Goal: Information Seeking & Learning: Check status

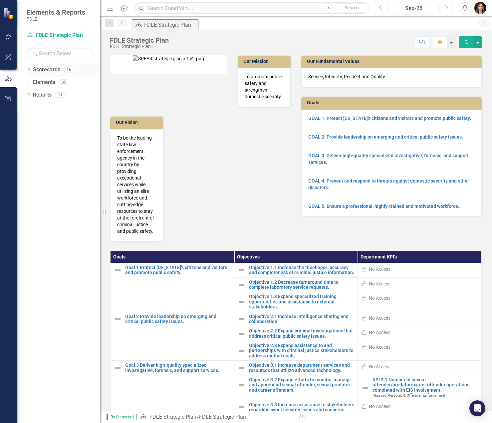
click at [29, 69] on icon "Dropdown" at bounding box center [29, 71] width 5 height 4
click at [29, 108] on div "Dropdown Scorecards 16 Dropdown FDLE Dropdown Implementation Plans Implementati…" at bounding box center [63, 89] width 73 height 50
click at [32, 108] on icon "Dropdown" at bounding box center [32, 107] width 5 height 4
click at [41, 134] on div "Dropdown" at bounding box center [39, 133] width 5 height 6
click at [65, 147] on link "Missing Persons & Offender Enforcement" at bounding box center [75, 145] width 50 height 8
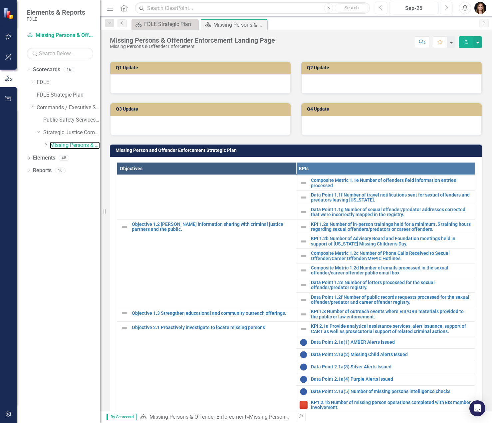
scroll to position [67, 0]
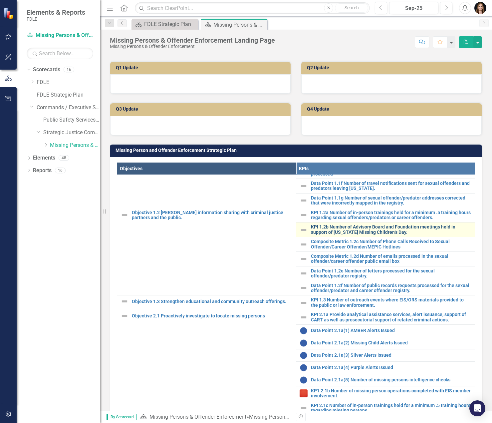
click at [370, 235] on link "KPI 1.2b Number of Advisory Board and Foundation meetings held in support of [U…" at bounding box center [391, 229] width 161 height 10
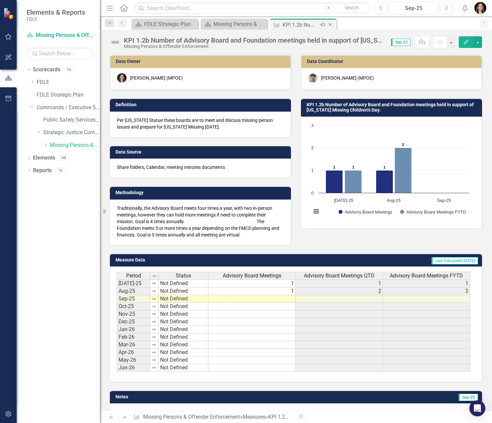
click at [329, 25] on icon "Close" at bounding box center [330, 24] width 7 height 5
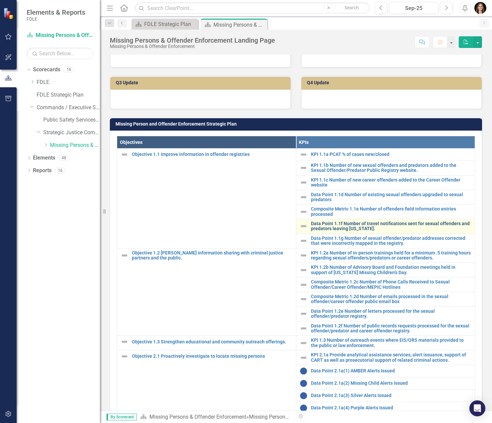
scroll to position [266, 0]
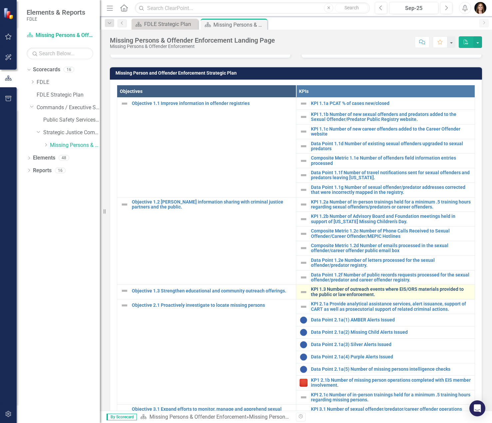
click at [345, 296] on link "KPI 1.3 Number of outreach events where EIS/ORS materials provided to the publi…" at bounding box center [391, 292] width 161 height 10
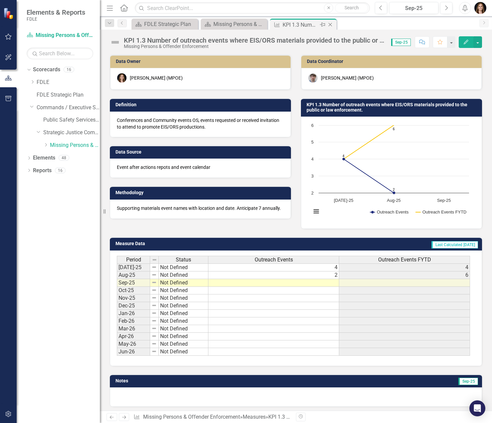
click at [332, 25] on icon "Close" at bounding box center [330, 24] width 7 height 5
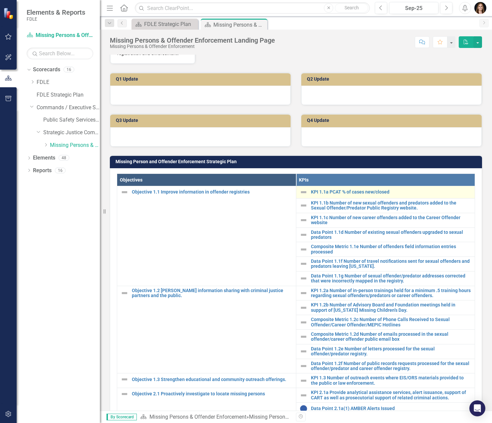
scroll to position [233, 0]
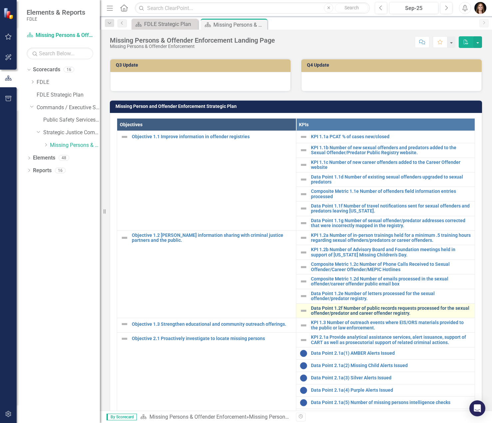
click at [357, 316] on link "Data Point 1.2f Number of public records requests processed for the sexual offe…" at bounding box center [391, 310] width 161 height 10
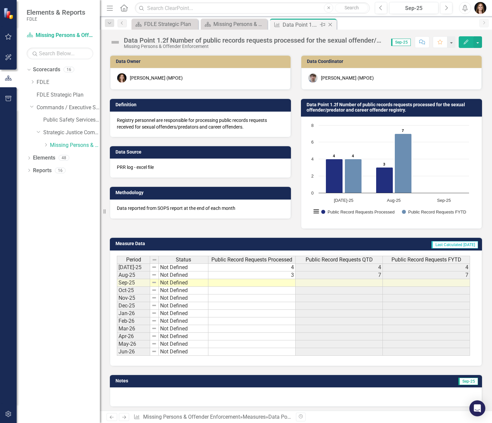
click at [332, 26] on icon "Close" at bounding box center [330, 24] width 7 height 5
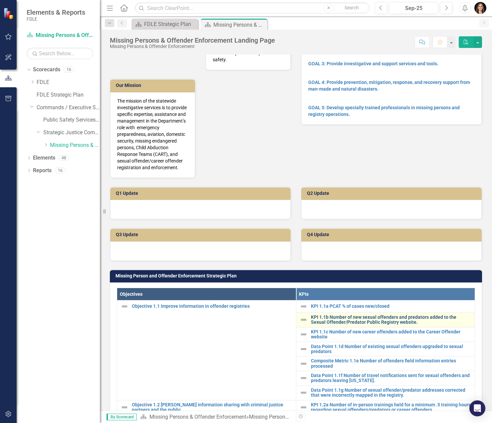
scroll to position [133, 0]
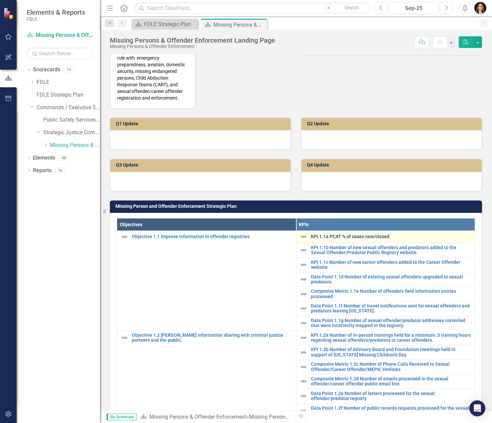
click at [377, 239] on link "KPI 1.1a PCAT % of cases new/closed" at bounding box center [391, 236] width 161 height 5
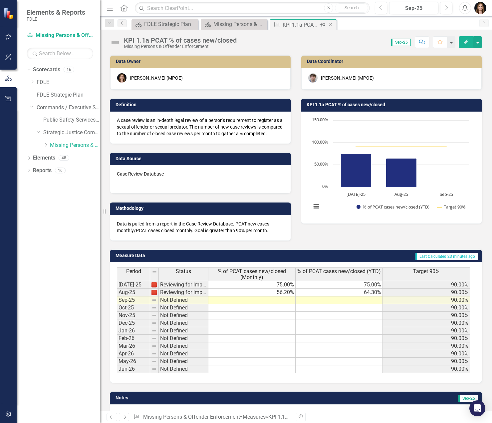
click at [330, 24] on icon "Close" at bounding box center [330, 24] width 7 height 5
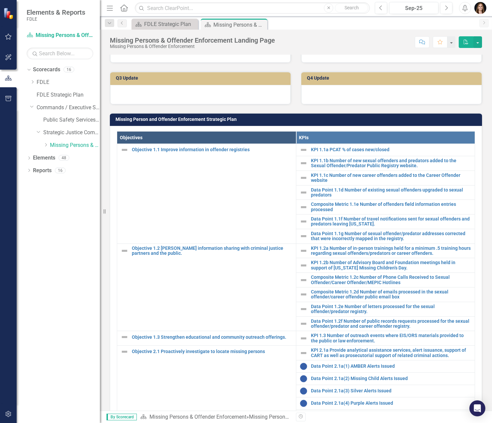
scroll to position [233, 0]
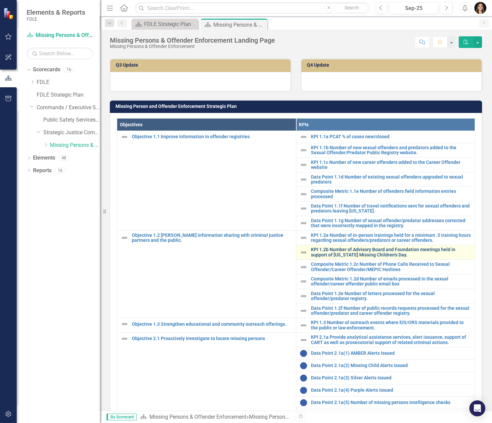
click at [400, 257] on link "KPI 1.2b Number of Advisory Board and Foundation meetings held in support of [U…" at bounding box center [391, 252] width 161 height 10
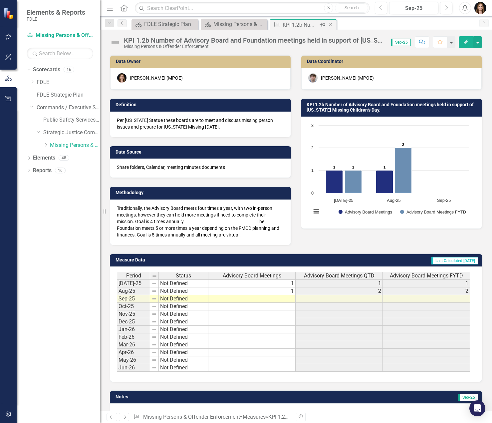
click at [331, 23] on icon "Close" at bounding box center [330, 24] width 7 height 5
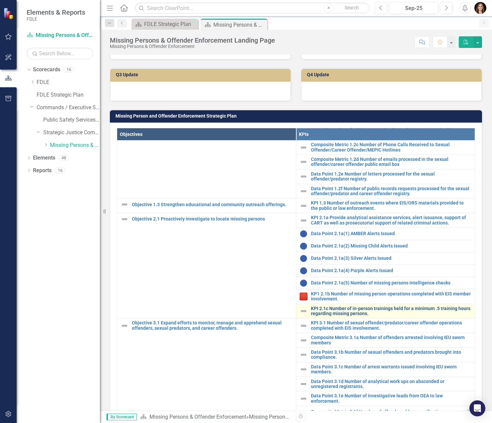
scroll to position [233, 0]
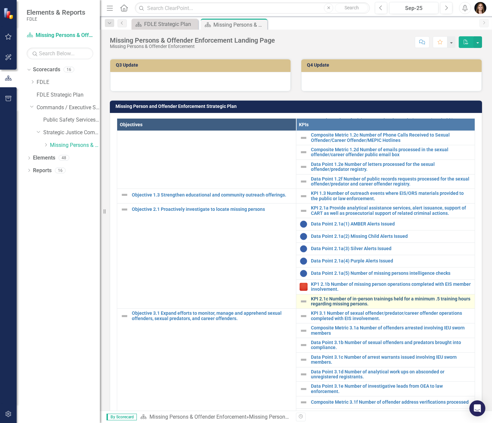
click at [400, 299] on link "KPI 2.1c Number of in-person trainings held for a minimum .5 training hours reg…" at bounding box center [391, 301] width 161 height 10
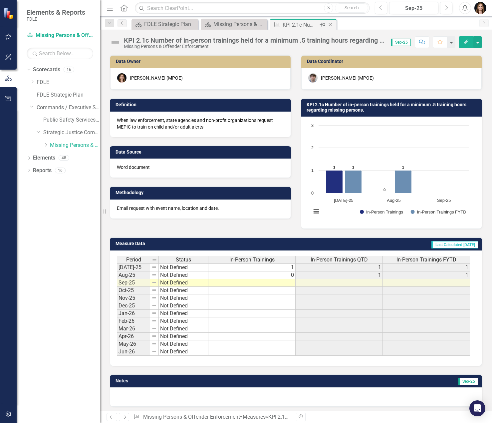
click at [331, 23] on icon at bounding box center [330, 25] width 4 height 4
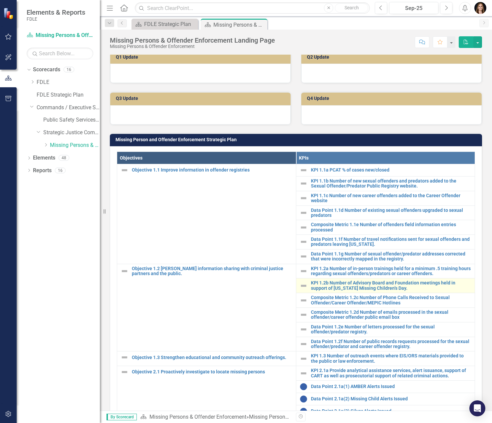
scroll to position [67, 0]
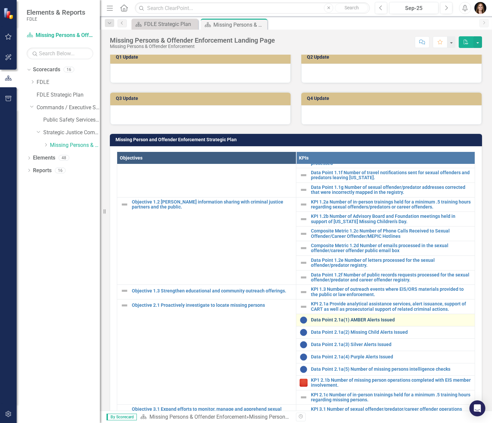
click at [377, 322] on link "Data Point 2.1a(1) AMBER Alerts Issued" at bounding box center [391, 319] width 161 height 5
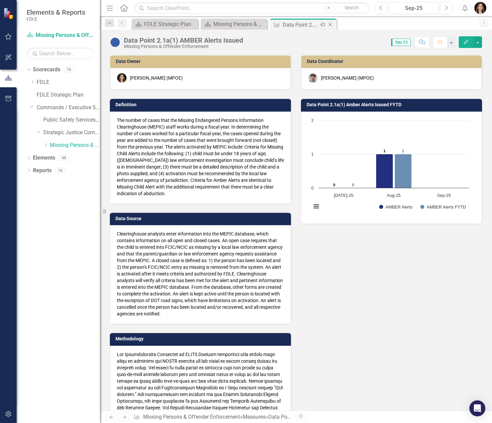
click at [331, 23] on icon at bounding box center [330, 25] width 4 height 4
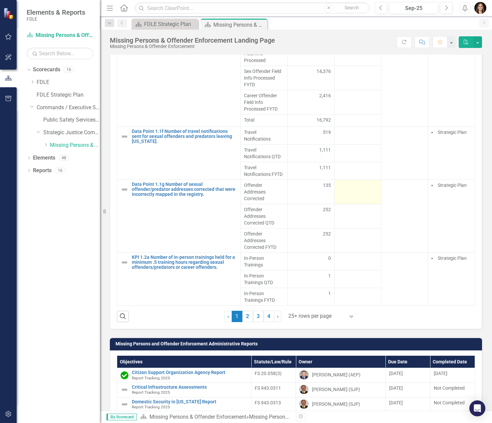
scroll to position [848, 0]
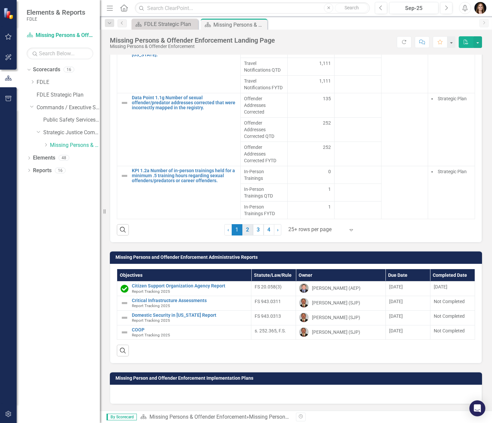
click at [248, 228] on link "2" at bounding box center [247, 229] width 11 height 11
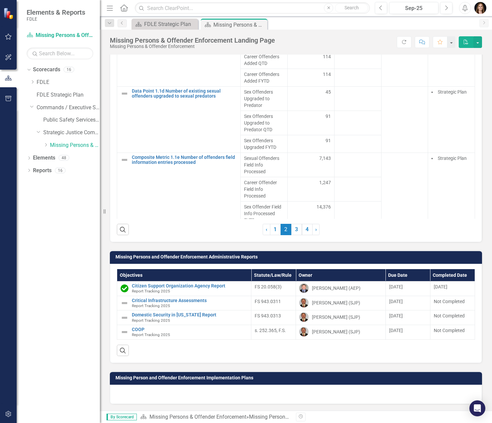
scroll to position [836, 0]
click at [291, 229] on link "3" at bounding box center [296, 229] width 11 height 11
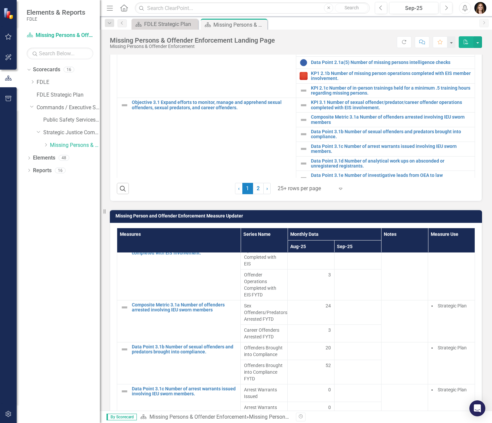
scroll to position [200, 0]
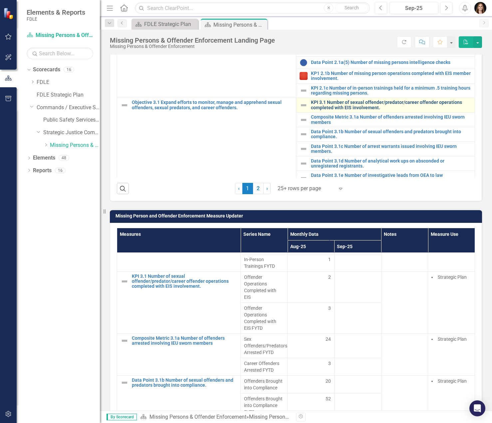
click at [354, 110] on link "KPI 3.1 Number of sexual offender/predator/career offender operations completed…" at bounding box center [391, 105] width 161 height 10
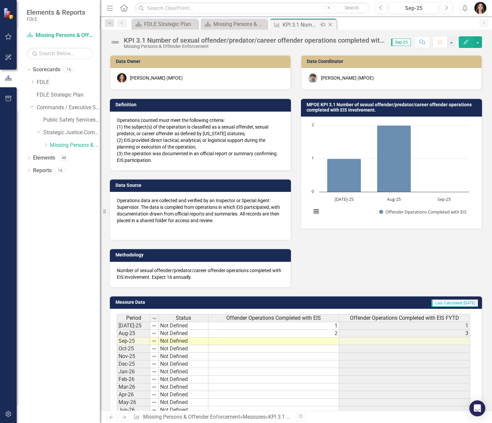
click at [329, 23] on icon "Close" at bounding box center [330, 24] width 7 height 5
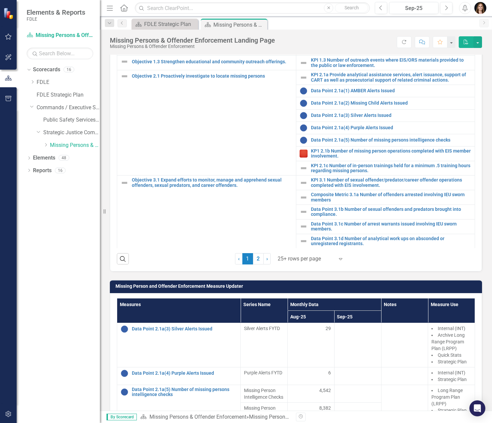
scroll to position [133, 0]
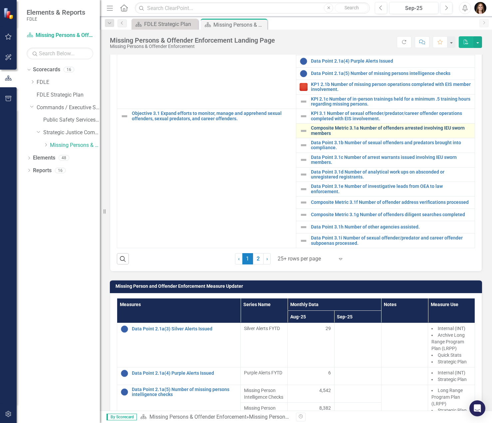
click at [400, 131] on link "Composite Metric 3.1a Number of offenders arrested involving IEU sworn members" at bounding box center [391, 130] width 161 height 10
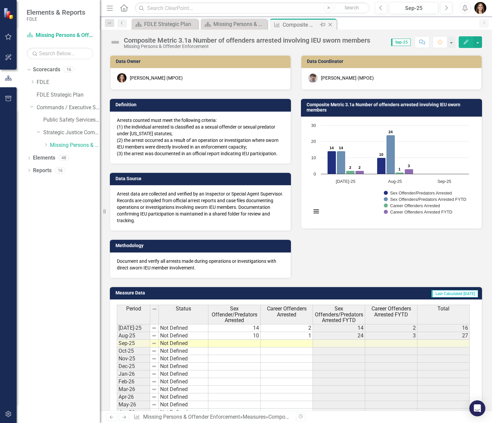
click at [332, 25] on icon "Close" at bounding box center [330, 24] width 7 height 5
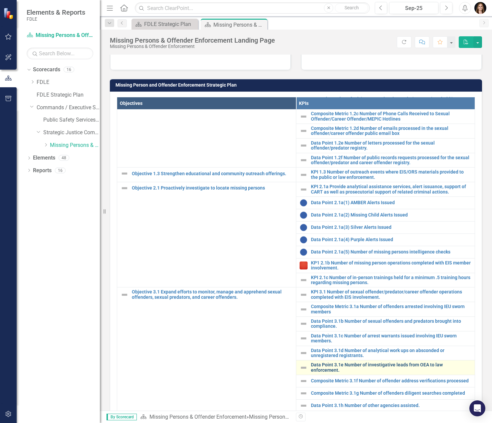
scroll to position [266, 0]
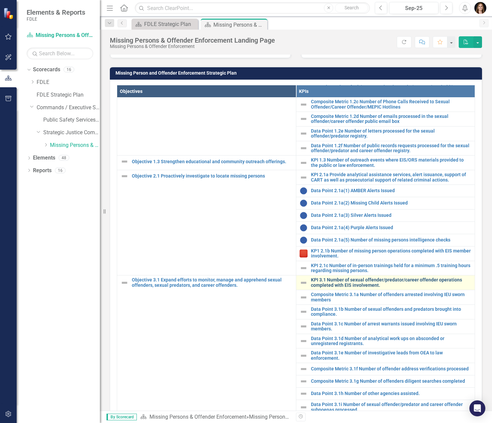
click at [360, 282] on link "KPI 3.1 Number of sexual offender/predator/career offender operations completed…" at bounding box center [391, 282] width 161 height 10
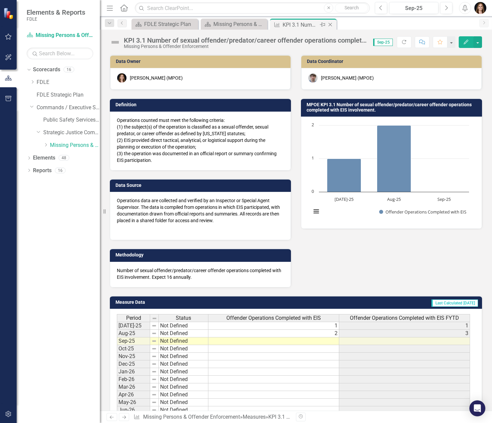
click at [333, 22] on icon "Close" at bounding box center [330, 24] width 7 height 5
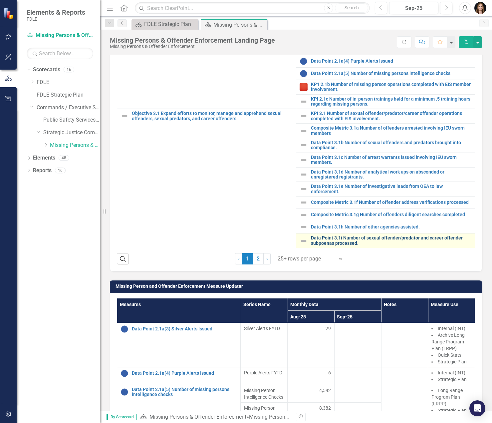
scroll to position [136, 0]
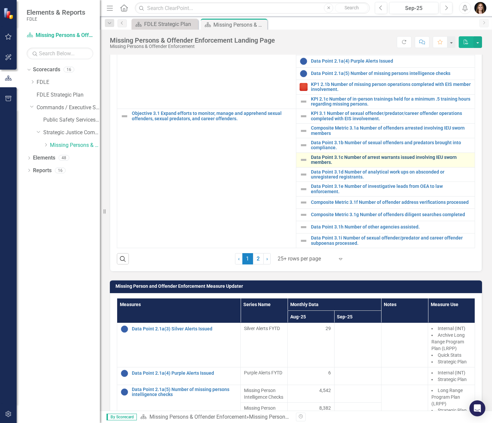
click at [390, 159] on link "Data Point 3.1c Number of arrest warrants issued involving IEU sworn members." at bounding box center [391, 160] width 161 height 10
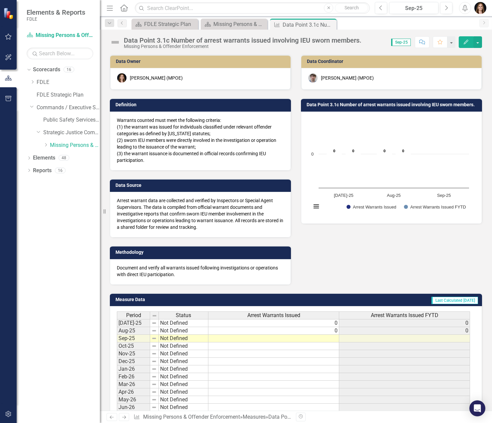
click at [0, 0] on icon "Close" at bounding box center [0, 0] width 0 height 0
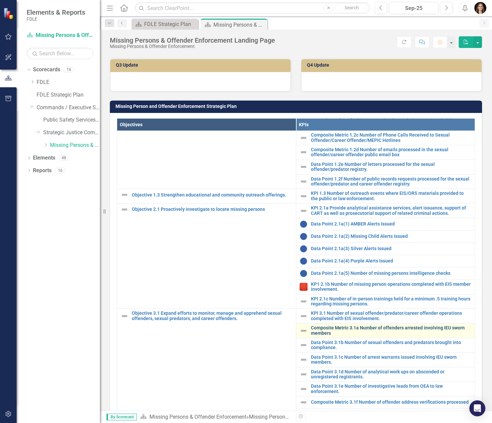
scroll to position [366, 0]
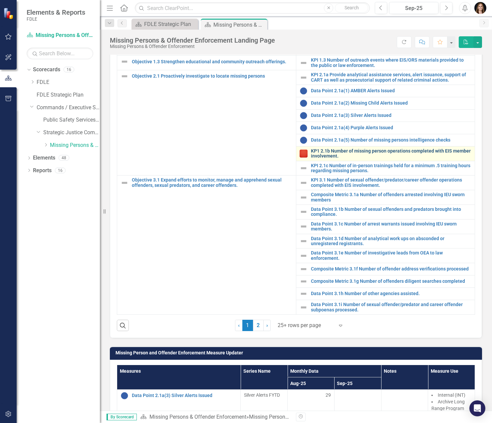
click at [393, 156] on link "KP1 2.1b Number of missing person operations completed with EIS member involvem…" at bounding box center [391, 153] width 161 height 10
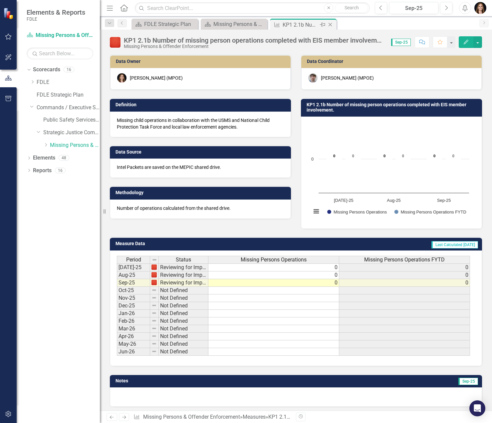
click at [333, 25] on icon "Close" at bounding box center [330, 24] width 7 height 5
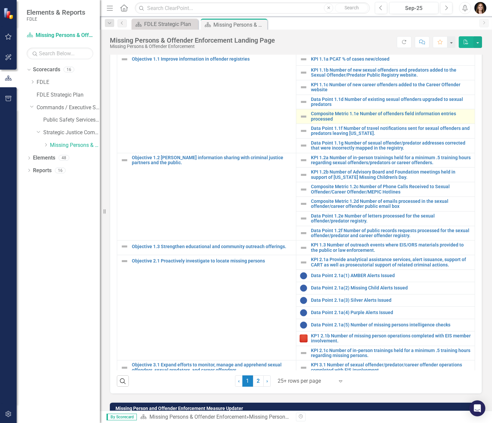
scroll to position [299, 0]
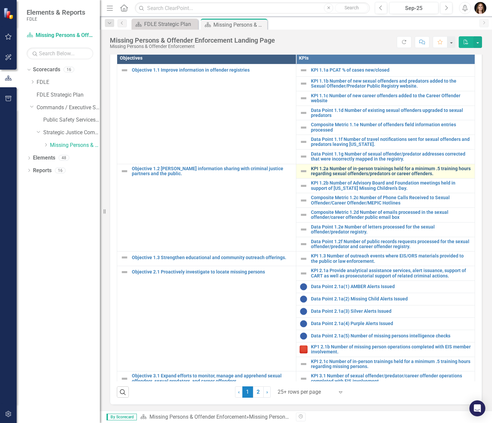
click at [407, 174] on link "KPI 1.2a Number of in-person trainings held for a minimum .5 training hours reg…" at bounding box center [391, 171] width 161 height 10
